Goal: Task Accomplishment & Management: Manage account settings

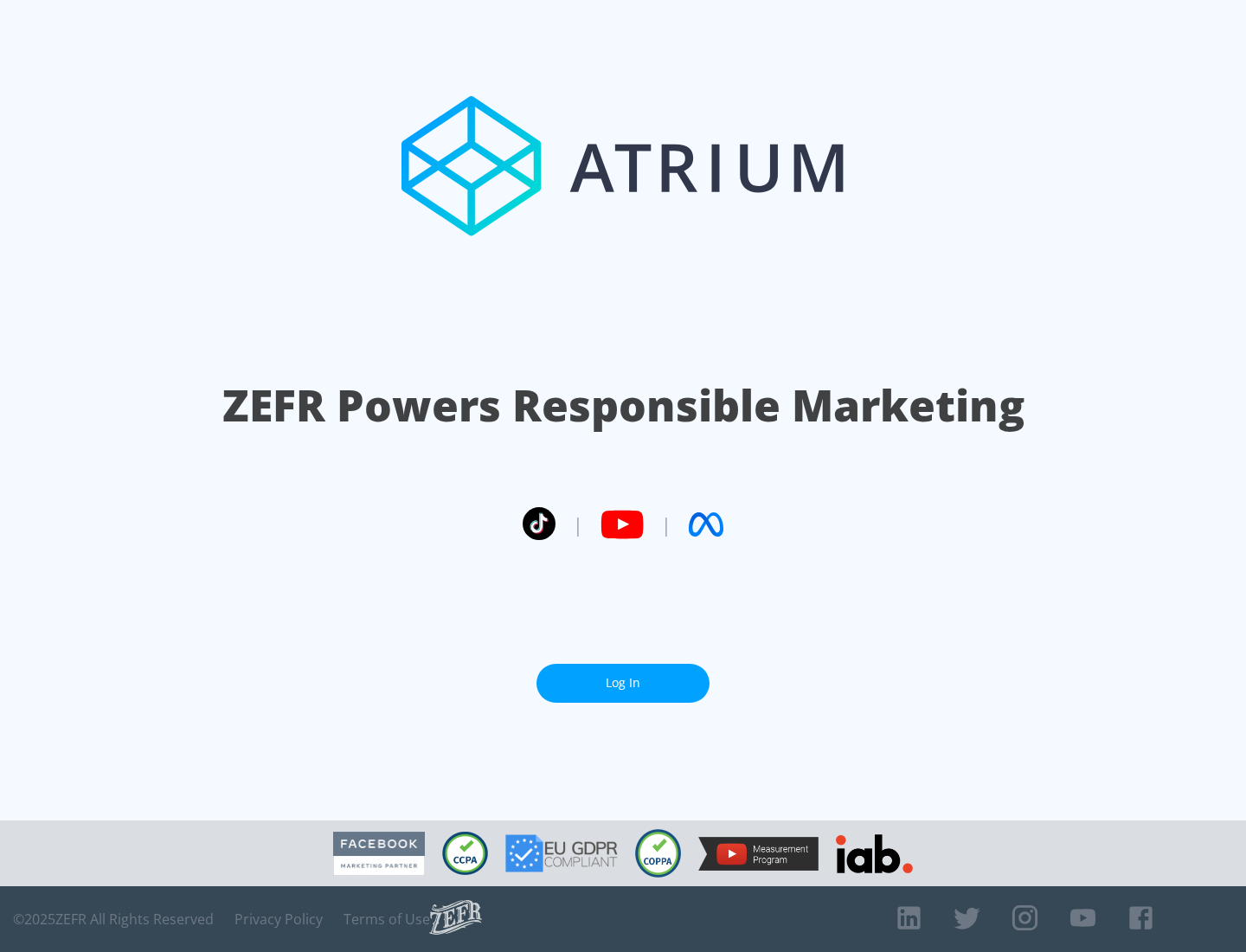
click at [623, 676] on link "Log In" at bounding box center [623, 683] width 173 height 39
